Goal: Check status: Check status

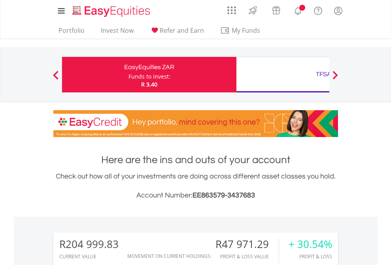
scroll to position [76, 124]
click at [128, 75] on div "Funds to invest:" at bounding box center [149, 77] width 42 height 8
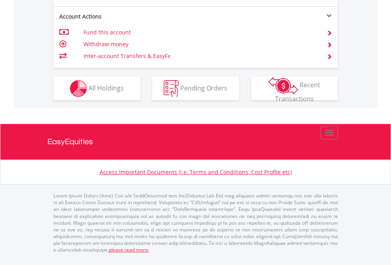
scroll to position [773, 0]
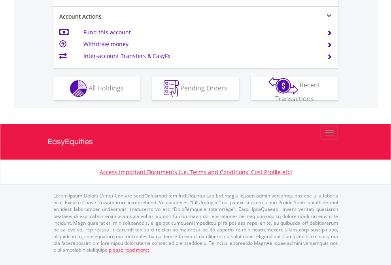
scroll to position [773, 0]
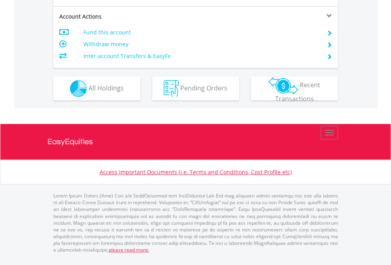
scroll to position [741, 0]
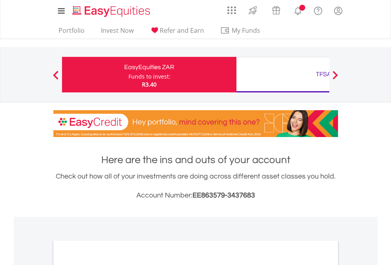
scroll to position [475, 0]
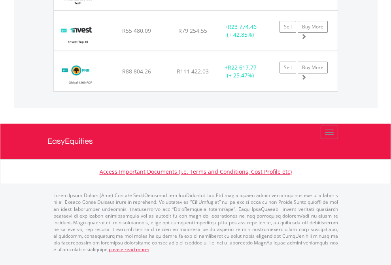
scroll to position [57, 0]
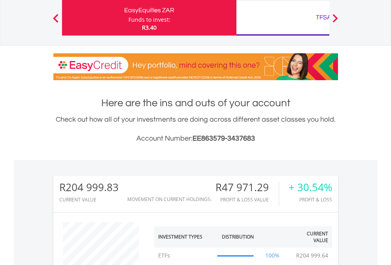
scroll to position [76, 124]
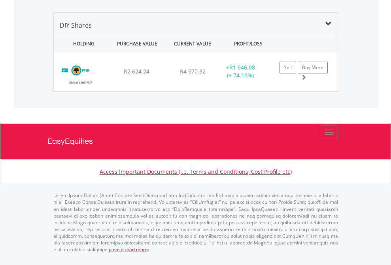
scroll to position [76, 124]
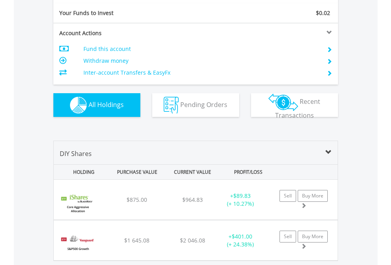
scroll to position [878, 0]
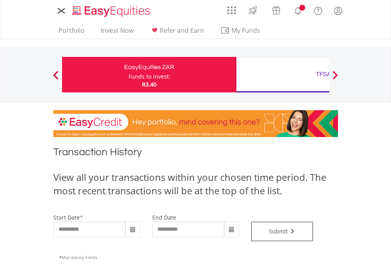
type input "**********"
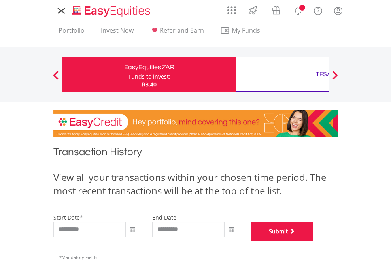
click at [313, 241] on button "Submit" at bounding box center [282, 232] width 62 height 20
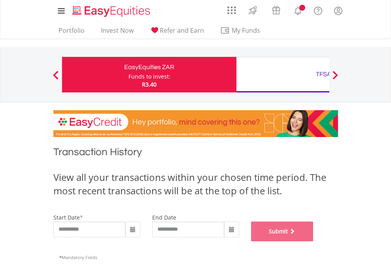
scroll to position [320, 0]
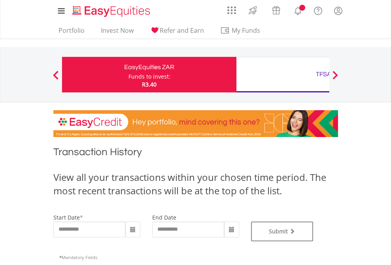
click at [282, 75] on div "TFSA" at bounding box center [323, 74] width 165 height 11
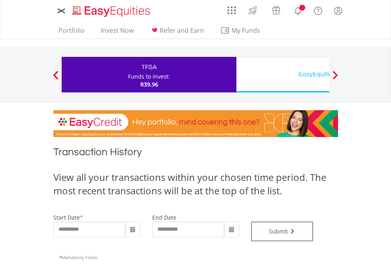
type input "**********"
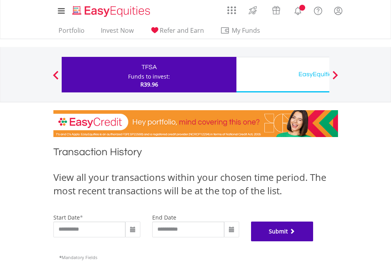
click at [313, 241] on button "Submit" at bounding box center [282, 232] width 62 height 20
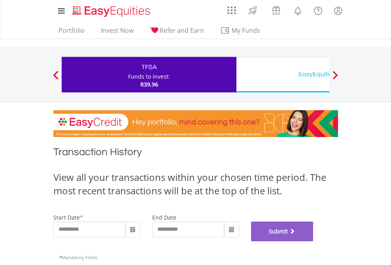
scroll to position [320, 0]
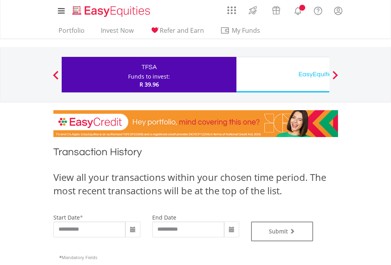
click at [282, 75] on div "EasyEquities USD" at bounding box center [323, 74] width 165 height 11
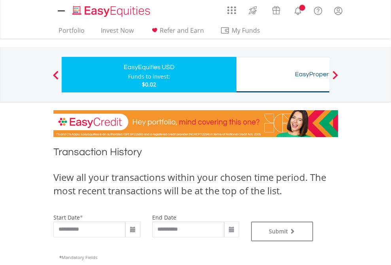
type input "**********"
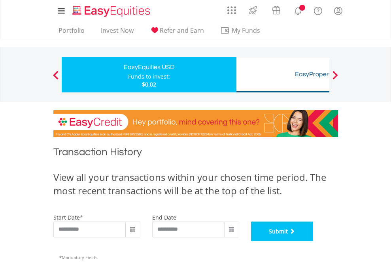
click at [313, 241] on button "Submit" at bounding box center [282, 232] width 62 height 20
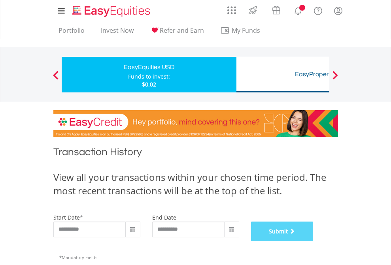
scroll to position [320, 0]
